Goal: Task Accomplishment & Management: Use online tool/utility

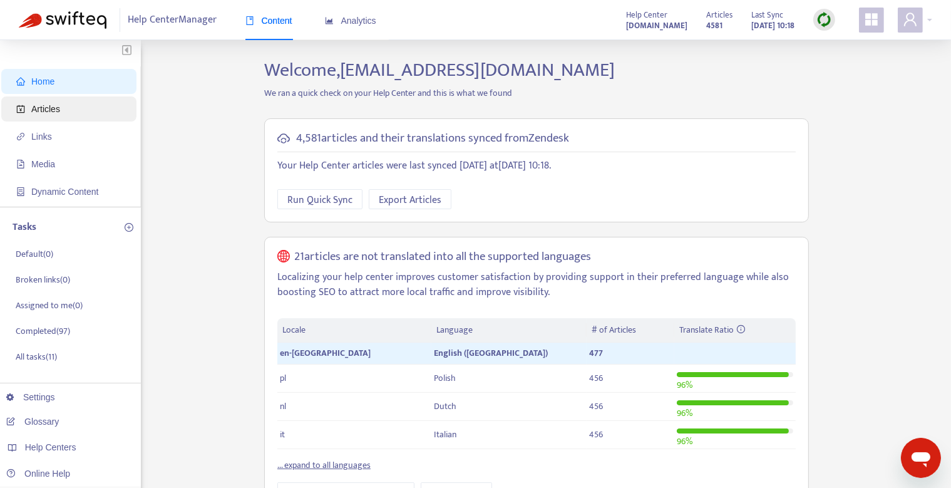
click at [82, 111] on span "Articles" at bounding box center [71, 108] width 110 height 25
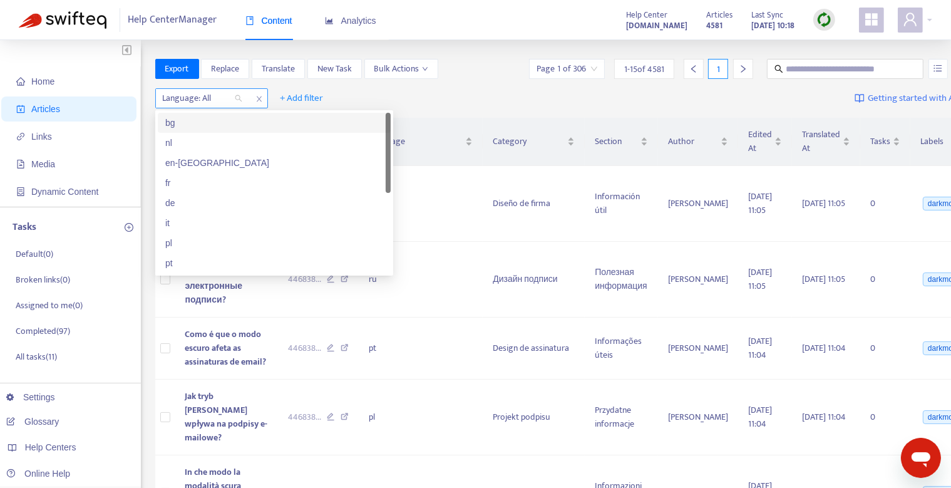
click at [234, 102] on div at bounding box center [196, 98] width 76 height 15
click at [213, 165] on div "en-[GEOGRAPHIC_DATA]" at bounding box center [274, 163] width 218 height 14
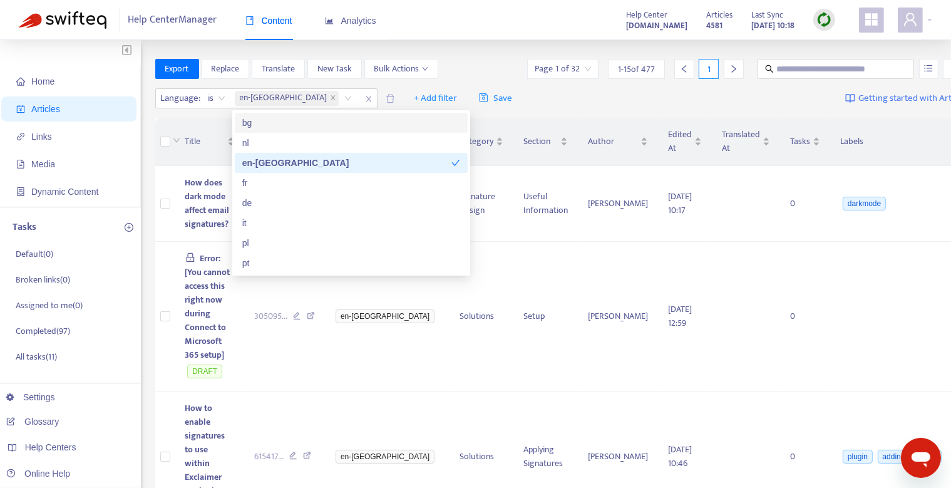
click at [345, 49] on div "Content Analytics" at bounding box center [316, 26] width 143 height 48
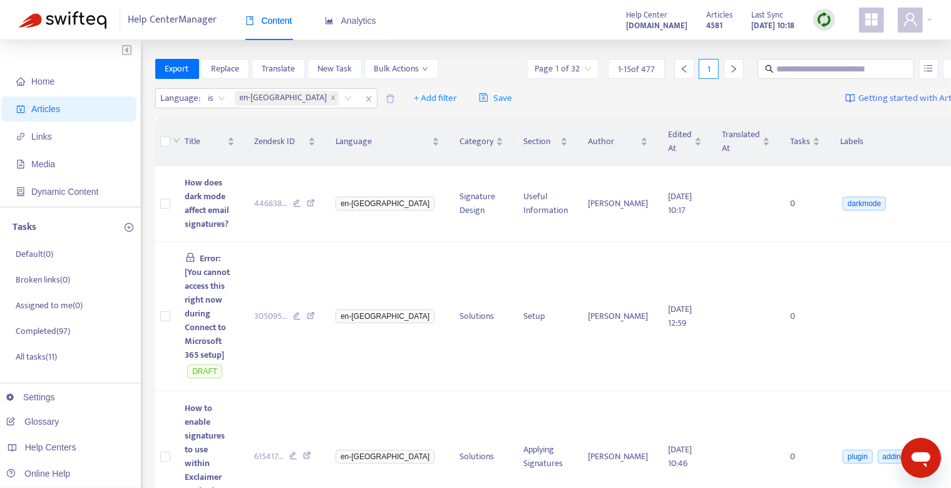
click at [827, 15] on img at bounding box center [824, 20] width 16 height 16
click at [840, 47] on link "Quick Sync" at bounding box center [849, 45] width 53 height 14
